Goal: Complete application form: Complete and submit a form for a specific purpose

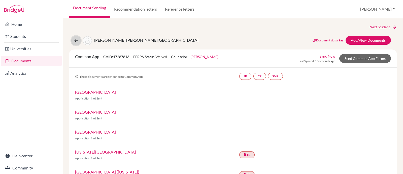
click at [74, 41] on icon at bounding box center [76, 40] width 5 height 5
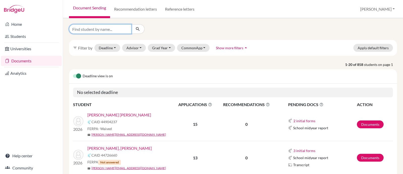
click at [93, 29] on input "Find student by name..." at bounding box center [100, 29] width 62 height 10
type input "[PERSON_NAME]"
click button "submit" at bounding box center [137, 29] width 13 height 10
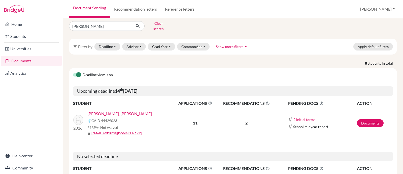
scroll to position [4, 0]
click at [108, 111] on link "Reyes Vazquez, Xaviera" at bounding box center [119, 114] width 64 height 6
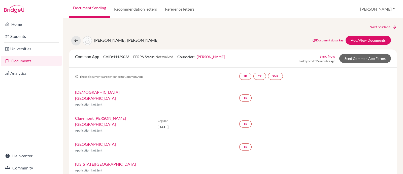
drag, startPoint x: 348, startPoint y: 59, endPoint x: 303, endPoint y: 24, distance: 56.9
click at [303, 24] on div "Next Student Reyes Vazquez, Xaviera Document status key TR Requirement. Documen…" at bounding box center [233, 95] width 340 height 155
click at [360, 57] on link "Send Common App Forms" at bounding box center [365, 58] width 52 height 9
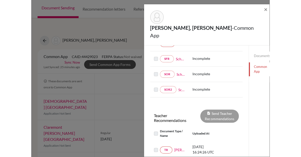
scroll to position [126, 0]
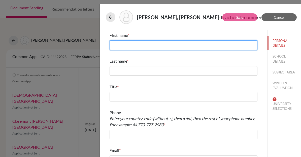
click at [206, 44] on input "text" at bounding box center [184, 45] width 148 height 10
type input "Rodrigo"
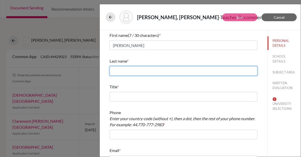
click at [159, 74] on input "text" at bounding box center [184, 71] width 148 height 10
type input "Samaniego"
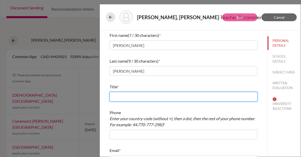
click at [153, 100] on input "text" at bounding box center [184, 97] width 148 height 10
type input "Math teacher"
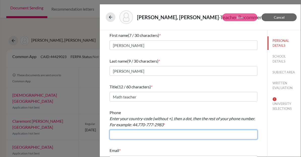
click at [158, 138] on input "text" at bounding box center [184, 134] width 148 height 10
type input "+59324008100"
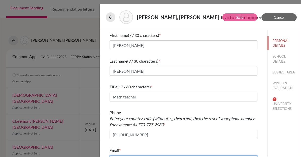
type input "pamela.larrea@menoruio.edu.ec"
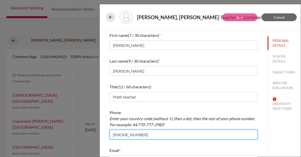
click at [123, 136] on input "+59324008100" at bounding box center [184, 134] width 148 height 10
type input "+593.24008100"
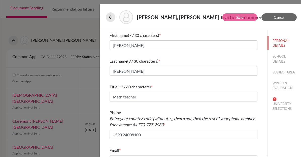
click at [145, 145] on div "Email * pamela.larrea@menoruio.edu.ec" at bounding box center [184, 156] width 148 height 22
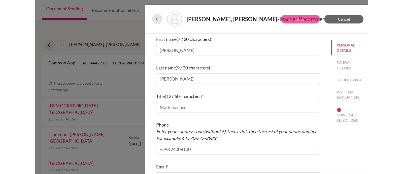
scroll to position [7, 0]
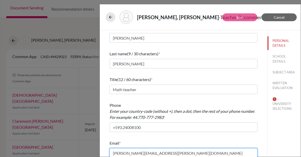
click at [136, 154] on input "pamela.larrea@menoruio.edu.ec" at bounding box center [184, 153] width 148 height 10
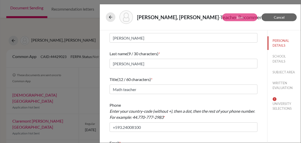
scroll to position [0, 0]
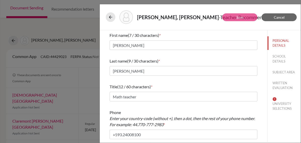
type input "rodrigo.samaniego@menoruio.edu.ec"
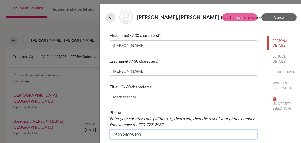
click at [210, 133] on input "+593.24008100" at bounding box center [184, 134] width 148 height 10
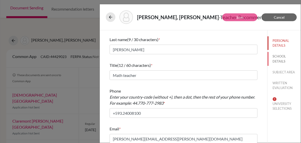
click at [274, 60] on button "SCHOOL DETAILS" at bounding box center [284, 59] width 33 height 14
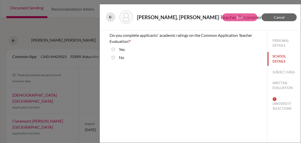
scroll to position [0, 0]
click at [123, 49] on label "Yes" at bounding box center [122, 49] width 6 height 6
click at [115, 49] on input "Yes" at bounding box center [113, 49] width 3 height 6
radio input "true"
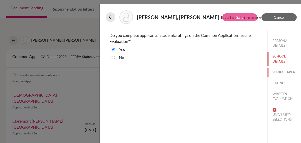
click at [287, 70] on button "SUBJECT AREA" at bounding box center [284, 72] width 33 height 9
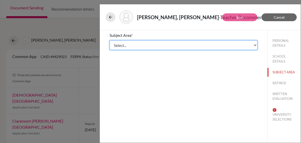
click at [156, 45] on select "Select... Math English Science World Language Social Studies Other Computer Sci…" at bounding box center [184, 45] width 148 height 10
select select "0"
click at [110, 40] on select "Select... Math English Science World Language Social Studies Other Computer Sci…" at bounding box center [184, 45] width 148 height 10
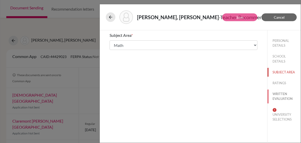
click at [288, 98] on button "WRITTEN EVALUATION" at bounding box center [284, 96] width 33 height 14
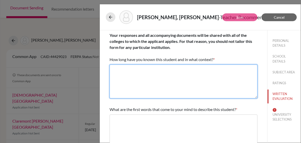
click at [134, 81] on textarea at bounding box center [184, 81] width 148 height 34
paste textarea "3 years, Math teacher"
type textarea "3 years, Math teacher"
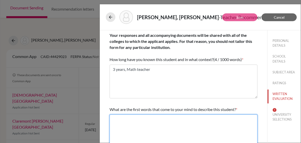
click at [115, 121] on textarea at bounding box center [184, 131] width 148 height 34
paste textarea "Perseverant, strong"
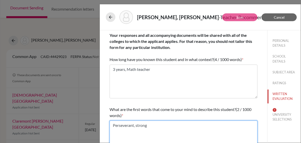
type textarea "Perseverant, strong"
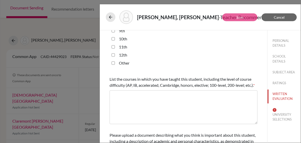
scroll to position [143, 0]
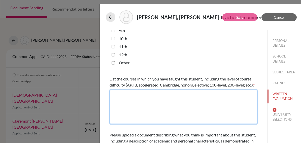
click at [162, 118] on textarea at bounding box center [184, 107] width 148 height 34
paste textarea "Math Course I, Honors Algebra II, Honors precalculus"
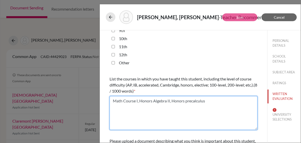
type textarea "Math Course I, Honors Algebra II, Honors precalculus"
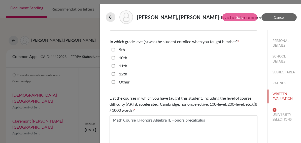
scroll to position [121, 0]
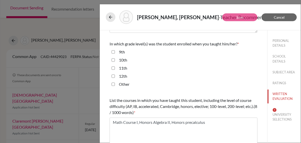
click at [121, 51] on label "9th" at bounding box center [122, 52] width 6 height 6
click at [115, 51] on input "9th" at bounding box center [113, 52] width 3 height 6
checkbox input "true"
click at [122, 61] on label "10th" at bounding box center [123, 60] width 8 height 6
click at [115, 61] on input "10th" at bounding box center [113, 60] width 3 height 6
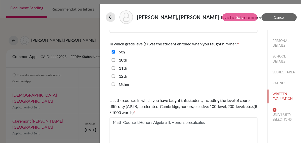
checkbox input "true"
click at [122, 69] on label "11th" at bounding box center [123, 68] width 8 height 6
click at [115, 69] on input "11th" at bounding box center [113, 68] width 3 height 6
checkbox input "true"
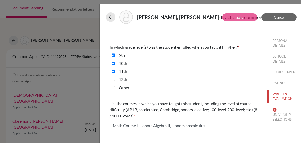
scroll to position [118, 0]
click at [273, 116] on button "UNIVERSITY SELECTIONS" at bounding box center [284, 114] width 33 height 19
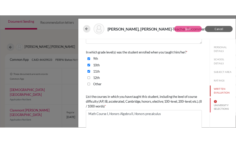
scroll to position [0, 0]
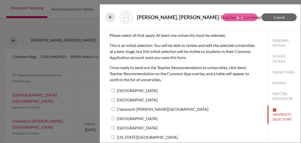
click at [121, 91] on label "Clemson University" at bounding box center [134, 90] width 48 height 7
click at [115, 91] on input "Clemson University" at bounding box center [113, 90] width 3 height 3
checkbox input "true"
click at [279, 82] on button "RATINGS" at bounding box center [284, 83] width 33 height 9
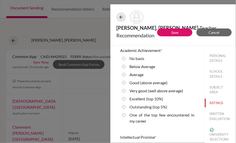
click at [135, 81] on label "Good (above average)" at bounding box center [148, 83] width 38 height 6
click at [125, 81] on average\) "Good (above average)" at bounding box center [123, 83] width 3 height 6
radio average\) "true"
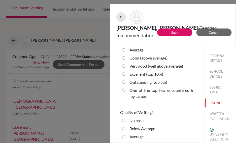
scroll to position [111, 0]
click at [137, 66] on label "Very good (well above average)" at bounding box center [156, 66] width 54 height 6
click at [125, 66] on average\) "Very good (well above average)" at bounding box center [123, 66] width 3 height 6
radio average\) "true"
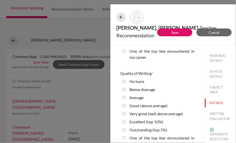
scroll to position [153, 0]
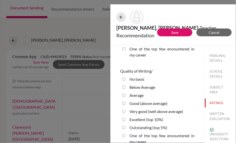
click at [141, 110] on label "Very good (well above average)" at bounding box center [156, 111] width 54 height 6
click at [125, 110] on average\) "Very good (well above average)" at bounding box center [123, 111] width 3 height 6
radio average\) "true"
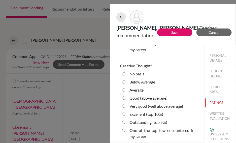
scroll to position [248, 0]
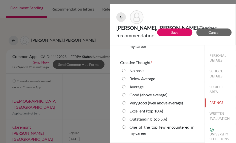
click at [141, 96] on label "Good (above average)" at bounding box center [148, 95] width 38 height 6
click at [125, 96] on average\) "Good (above average)" at bounding box center [123, 95] width 3 height 6
radio average\) "true"
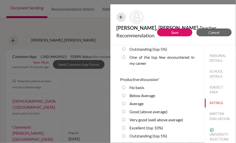
scroll to position [325, 0]
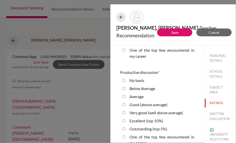
click at [141, 102] on label "Good (above average)" at bounding box center [148, 105] width 38 height 6
click at [125, 102] on average\) "Good (above average)" at bounding box center [123, 105] width 3 height 6
radio average\) "true"
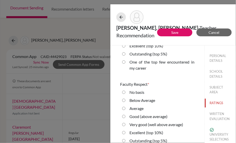
scroll to position [403, 0]
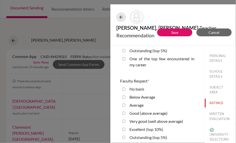
click at [147, 110] on label "Good (above average)" at bounding box center [148, 113] width 38 height 6
click at [125, 110] on average\) "Good (above average)" at bounding box center [123, 113] width 3 height 6
radio average\) "true"
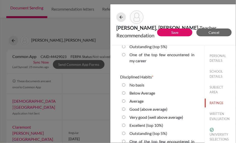
scroll to position [497, 0]
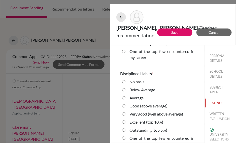
click at [145, 113] on label "Very good (well above average)" at bounding box center [156, 114] width 54 height 6
click at [125, 113] on average\) "Very good (well above average)" at bounding box center [123, 114] width 3 height 6
radio average\) "true"
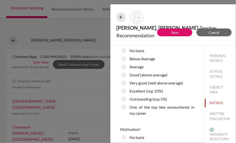
scroll to position [615, 0]
click at [155, 70] on div "Average" at bounding box center [157, 67] width 75 height 8
click at [134, 75] on label "Good (above average)" at bounding box center [148, 75] width 38 height 6
click at [125, 75] on average\) "Good (above average)" at bounding box center [123, 75] width 3 height 6
radio average\) "true"
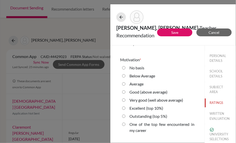
scroll to position [687, 0]
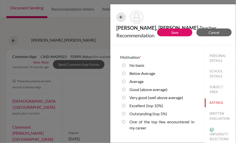
click at [146, 89] on label "Good (above average)" at bounding box center [148, 89] width 38 height 6
click at [125, 89] on average\) "Good (above average)" at bounding box center [123, 89] width 3 height 6
radio average\) "true"
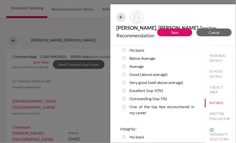
scroll to position [790, 0]
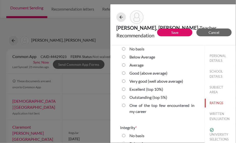
click at [142, 74] on label "Good (above average)" at bounding box center [148, 73] width 38 height 6
click at [125, 74] on average\) "Good (above average)" at bounding box center [123, 73] width 3 height 6
radio average\) "true"
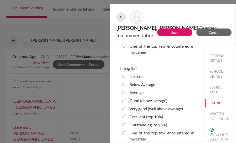
scroll to position [849, 0]
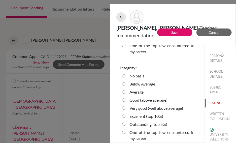
click at [147, 99] on label "Good (above average)" at bounding box center [148, 100] width 38 height 6
click at [125, 99] on average\) "Good (above average)" at bounding box center [123, 100] width 3 height 6
radio average\) "true"
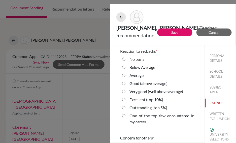
scroll to position [953, 0]
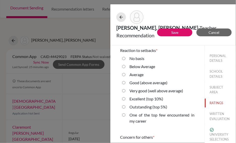
click at [141, 82] on label "Good (above average)" at bounding box center [148, 83] width 38 height 6
click at [125, 82] on average\) "Good (above average)" at bounding box center [123, 83] width 3 height 6
radio average\) "true"
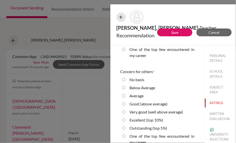
scroll to position [1021, 0]
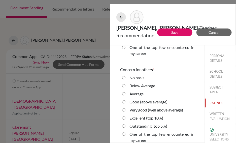
click at [147, 99] on label "Good (above average)" at bounding box center [148, 102] width 38 height 6
click at [125, 99] on average\) "Good (above average)" at bounding box center [123, 102] width 3 height 6
radio average\) "true"
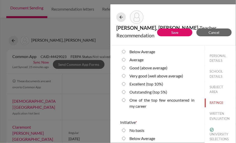
scroll to position [1145, 0]
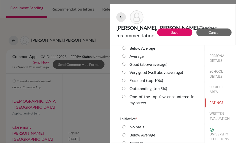
click at [152, 73] on label "Very good (well above average)" at bounding box center [156, 72] width 54 height 6
click at [125, 73] on average\) "Very good (well above average)" at bounding box center [123, 72] width 3 height 6
radio average\) "true"
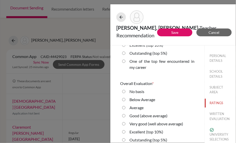
scroll to position [1267, 0]
click at [134, 114] on label "Good (above average)" at bounding box center [148, 116] width 38 height 6
click at [125, 114] on average\) "Good (above average)" at bounding box center [123, 116] width 3 height 6
radio average\) "true"
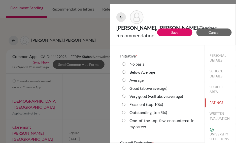
scroll to position [1207, 0]
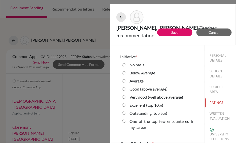
click at [137, 87] on label "Good (above average)" at bounding box center [148, 89] width 38 height 6
click at [125, 87] on average\) "Good (above average)" at bounding box center [123, 89] width 3 height 6
radio average\) "true"
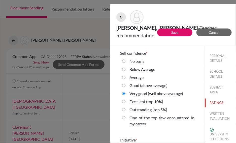
scroll to position [1124, 0]
click at [174, 34] on link "Save" at bounding box center [174, 32] width 7 height 4
